Goal: Navigation & Orientation: Understand site structure

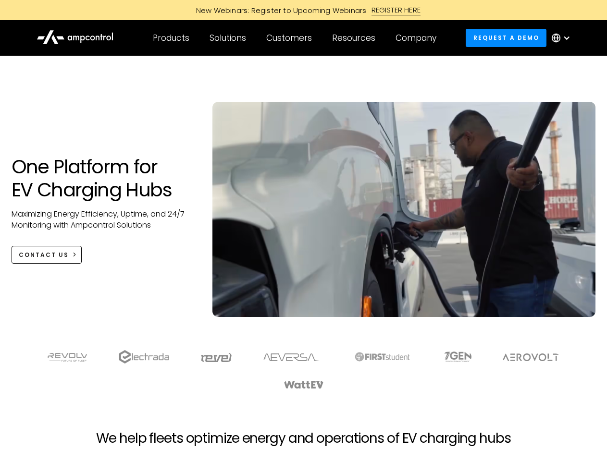
click at [296, 38] on div "Customers" at bounding box center [289, 38] width 46 height 11
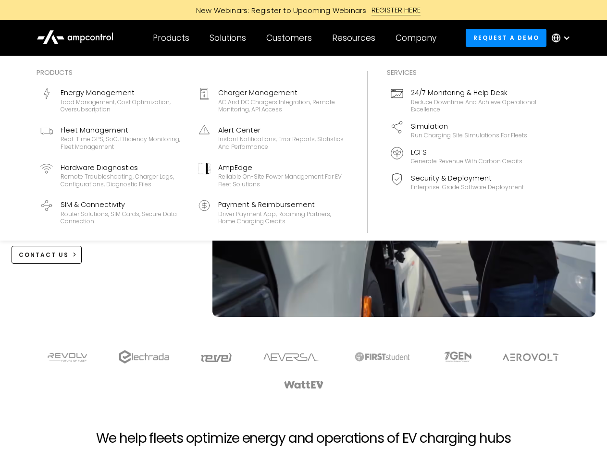
click at [171, 38] on div "Products" at bounding box center [171, 38] width 37 height 11
click at [228, 38] on div "Solutions" at bounding box center [228, 38] width 37 height 11
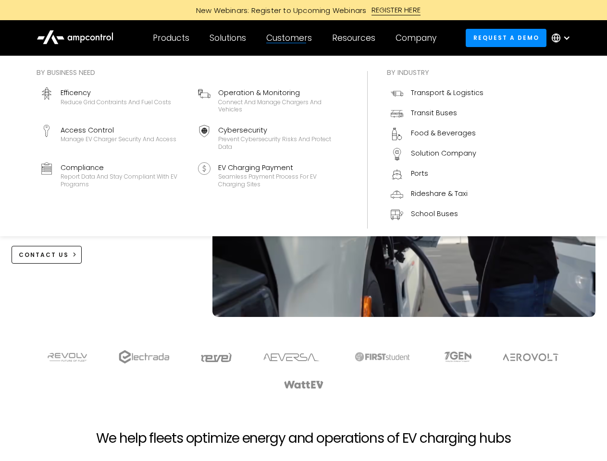
click at [291, 38] on div "Customers" at bounding box center [289, 38] width 46 height 11
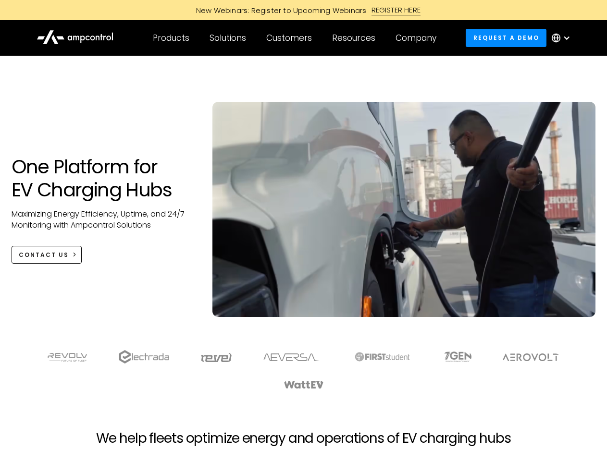
click at [356, 38] on div "Resources" at bounding box center [353, 38] width 43 height 11
click at [419, 38] on div "Company" at bounding box center [416, 38] width 41 height 11
click at [563, 38] on div at bounding box center [567, 38] width 8 height 8
